Goal: Transaction & Acquisition: Purchase product/service

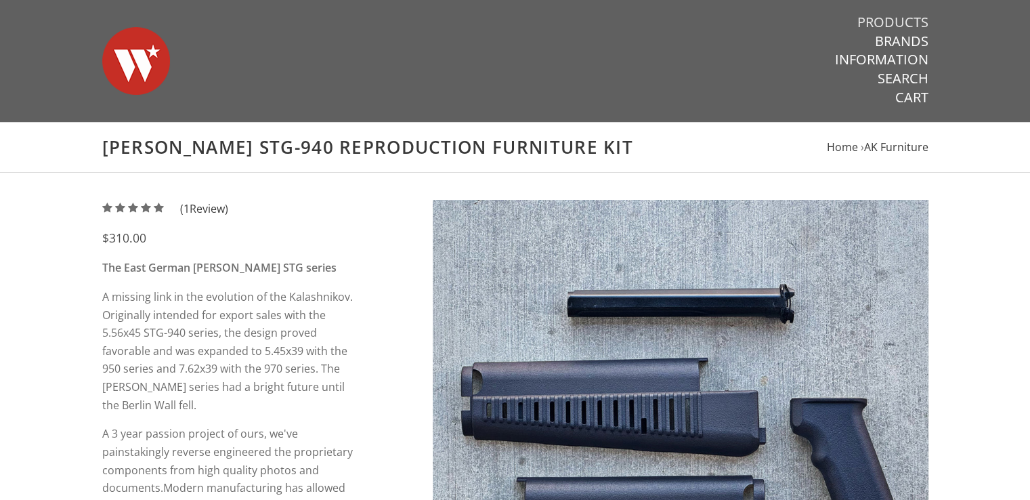
click at [905, 22] on link "Products" at bounding box center [892, 23] width 71 height 18
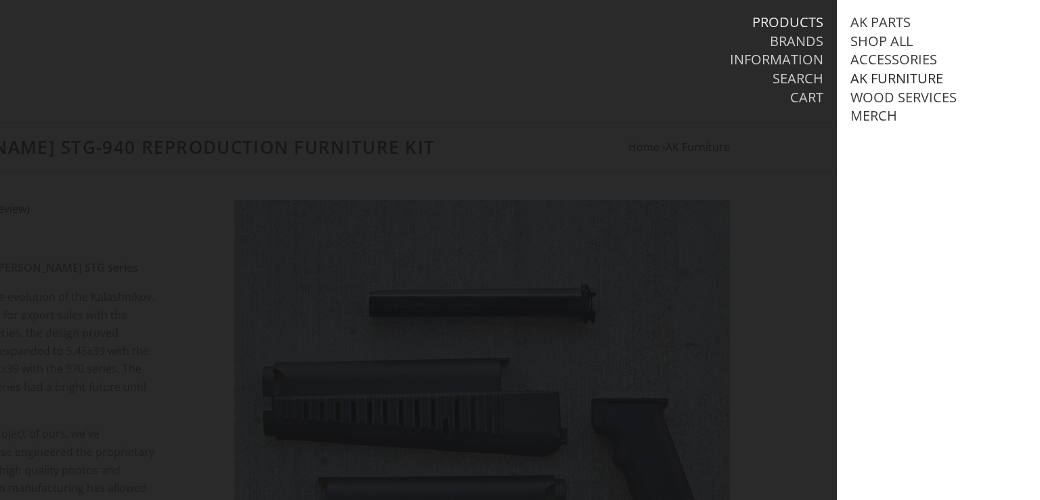
click at [894, 82] on link "AK Furniture" at bounding box center [896, 79] width 93 height 18
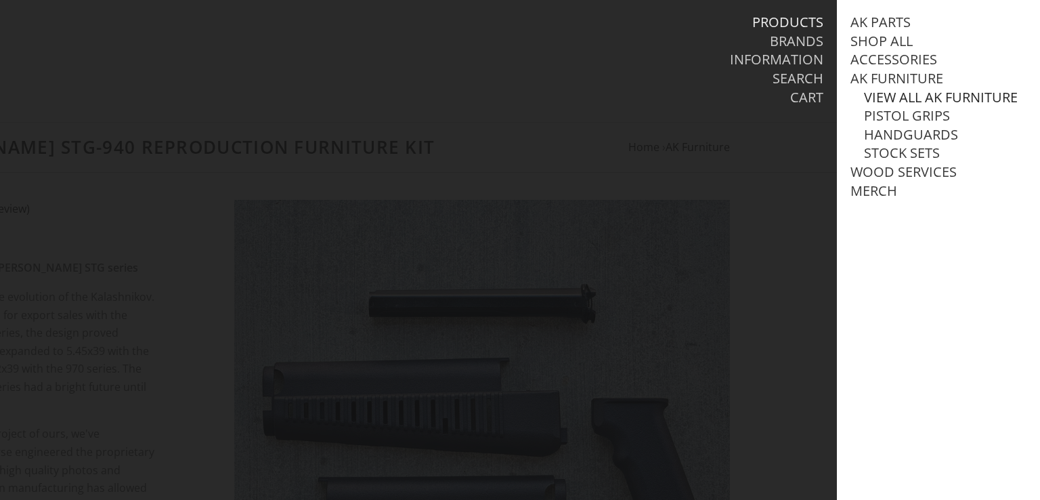
click at [899, 100] on link "View all AK Furniture" at bounding box center [941, 98] width 154 height 18
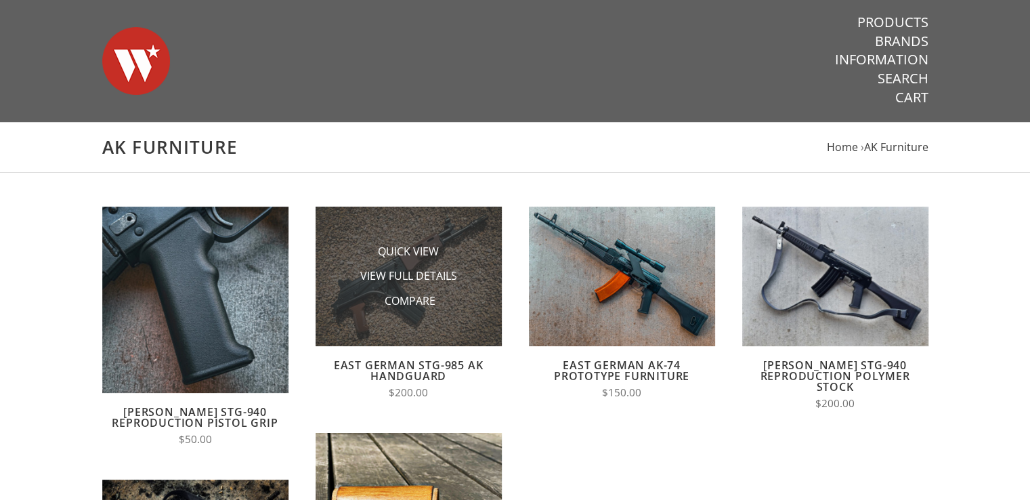
click at [458, 231] on img at bounding box center [409, 276] width 186 height 139
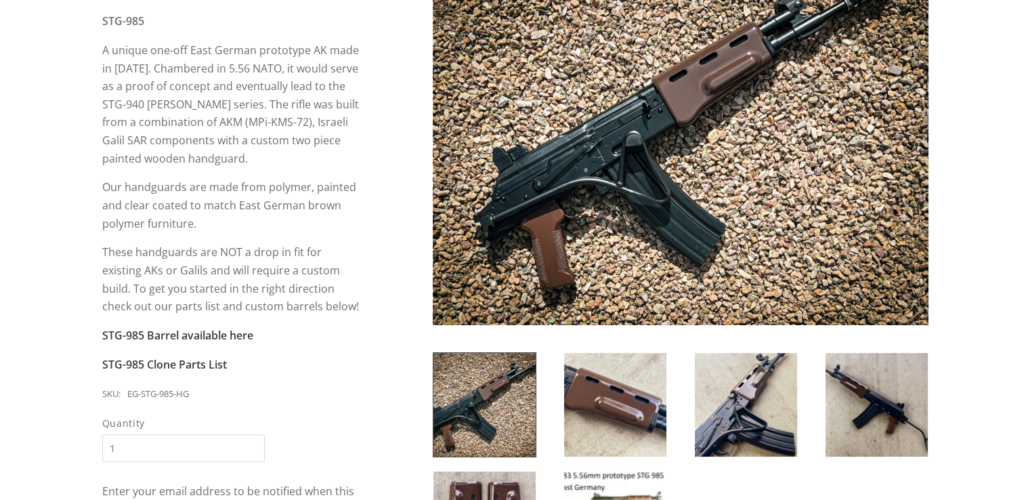
scroll to position [290, 0]
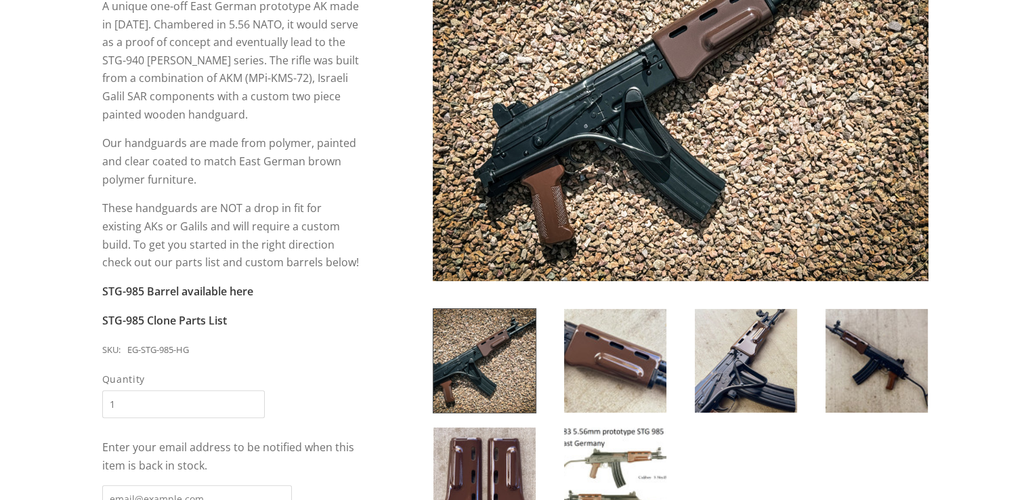
click at [498, 353] on img at bounding box center [484, 361] width 102 height 104
click at [611, 370] on img at bounding box center [615, 361] width 102 height 104
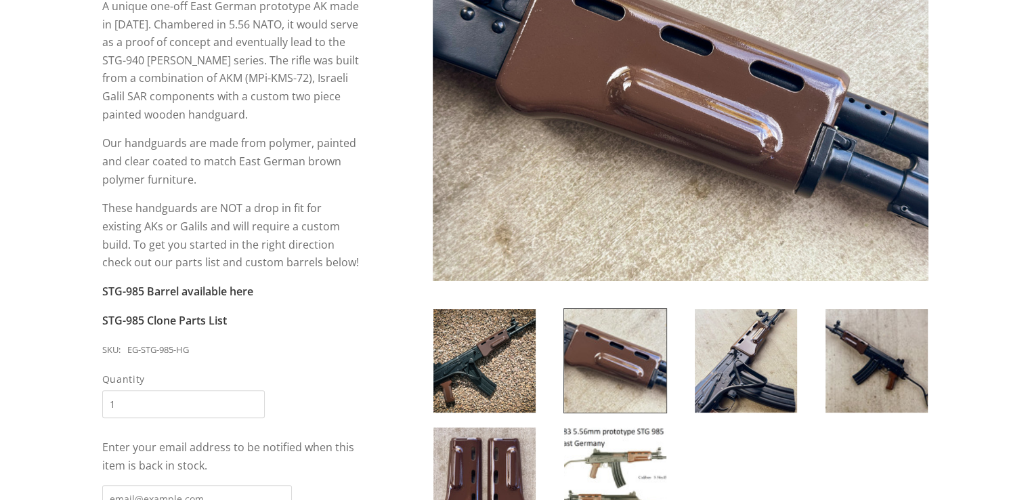
click at [734, 370] on img at bounding box center [746, 361] width 102 height 104
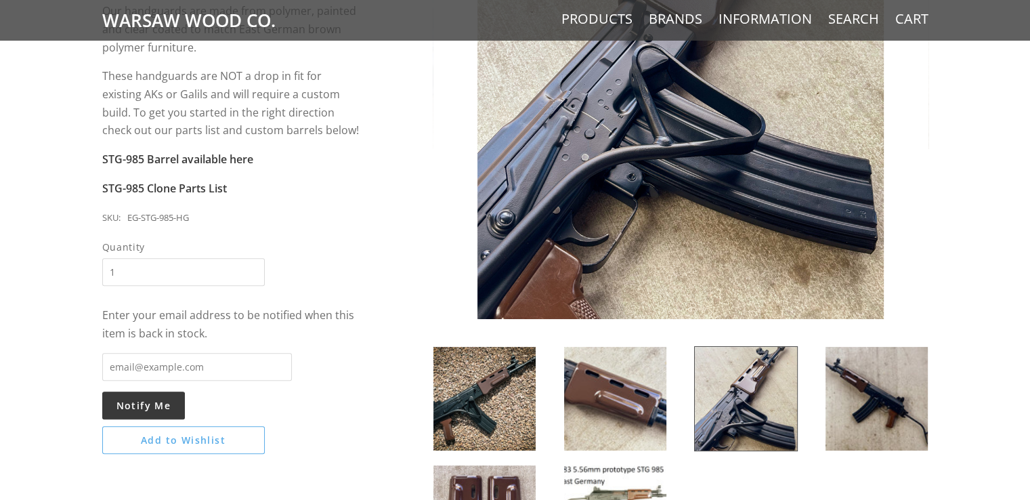
scroll to position [426, 0]
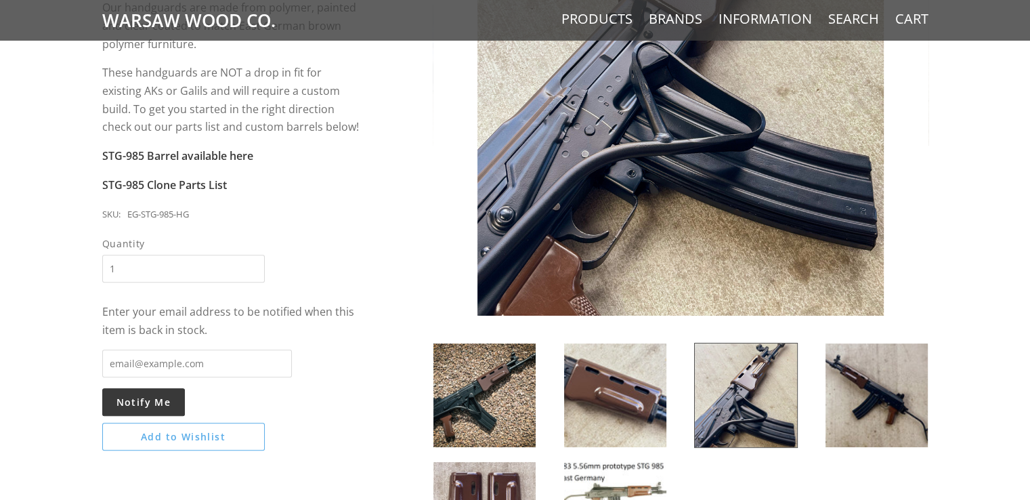
click at [882, 406] on img at bounding box center [876, 395] width 102 height 104
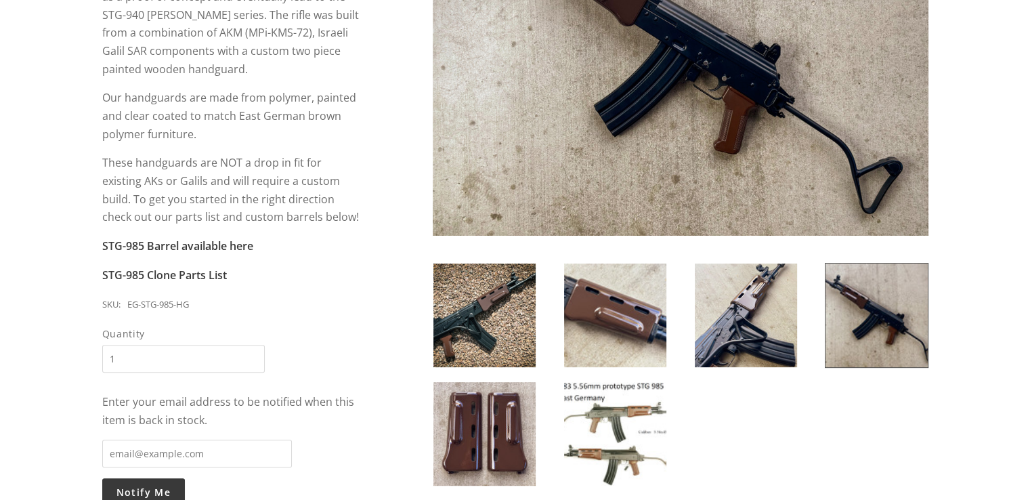
scroll to position [358, 0]
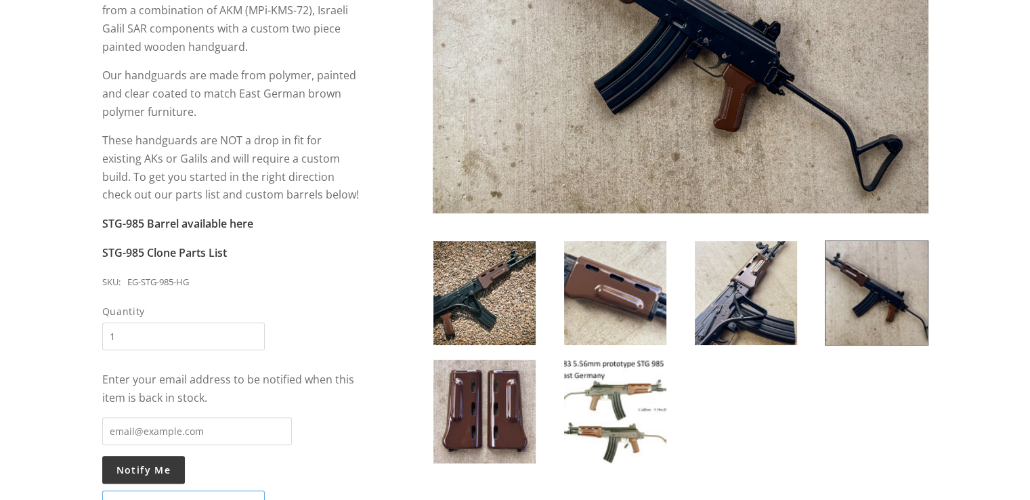
click at [613, 393] on img at bounding box center [615, 412] width 102 height 104
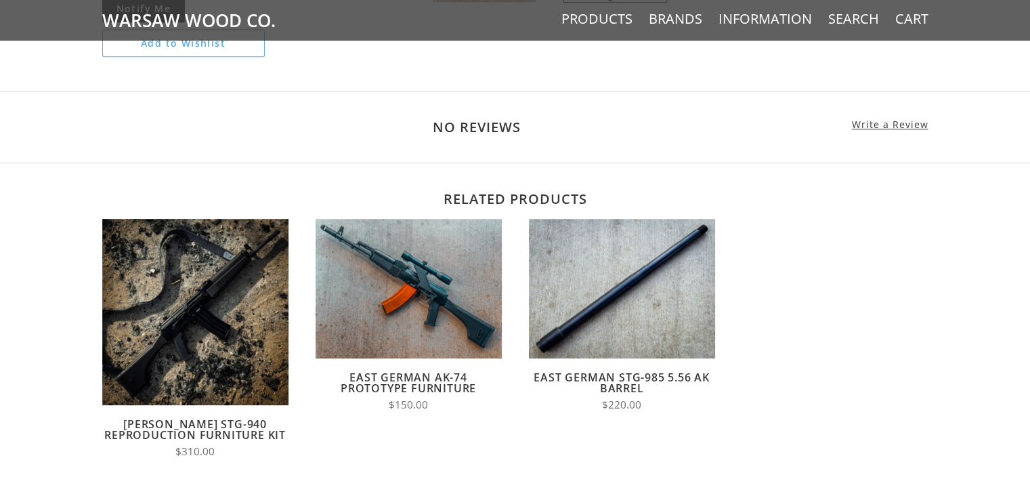
scroll to position [794, 0]
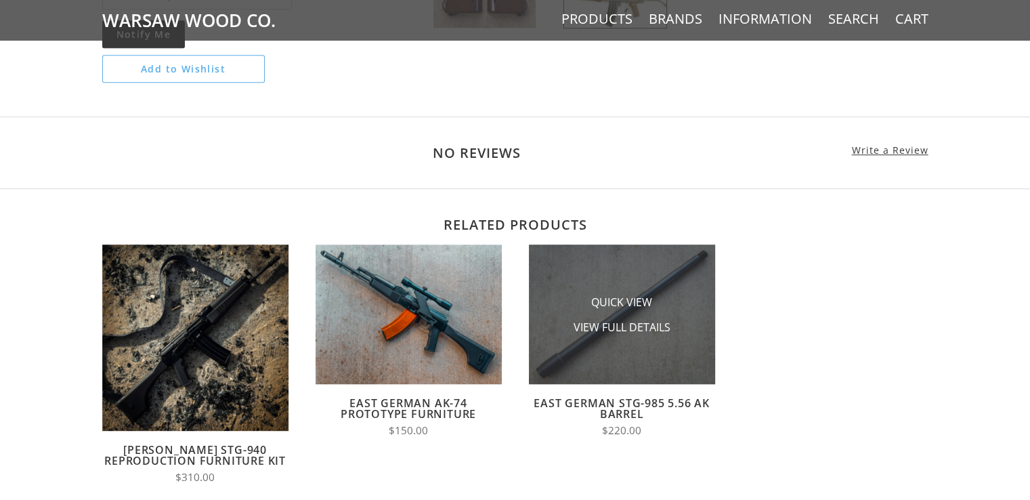
click at [645, 270] on img at bounding box center [622, 313] width 186 height 139
